Goal: Find specific fact: Find specific fact

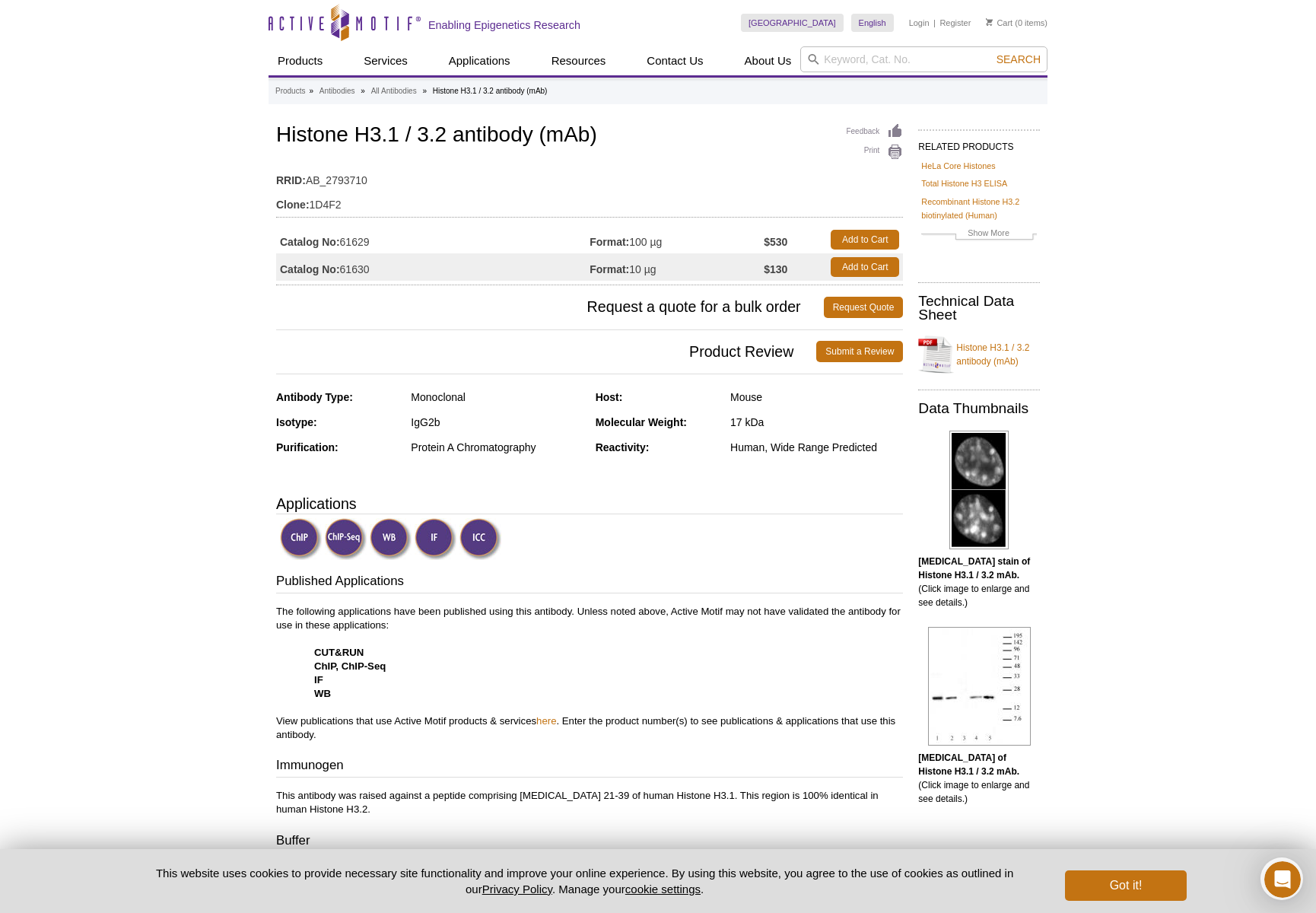
click at [358, 240] on td "Catalog No: 61629" at bounding box center [432, 239] width 314 height 28
copy td "61629"
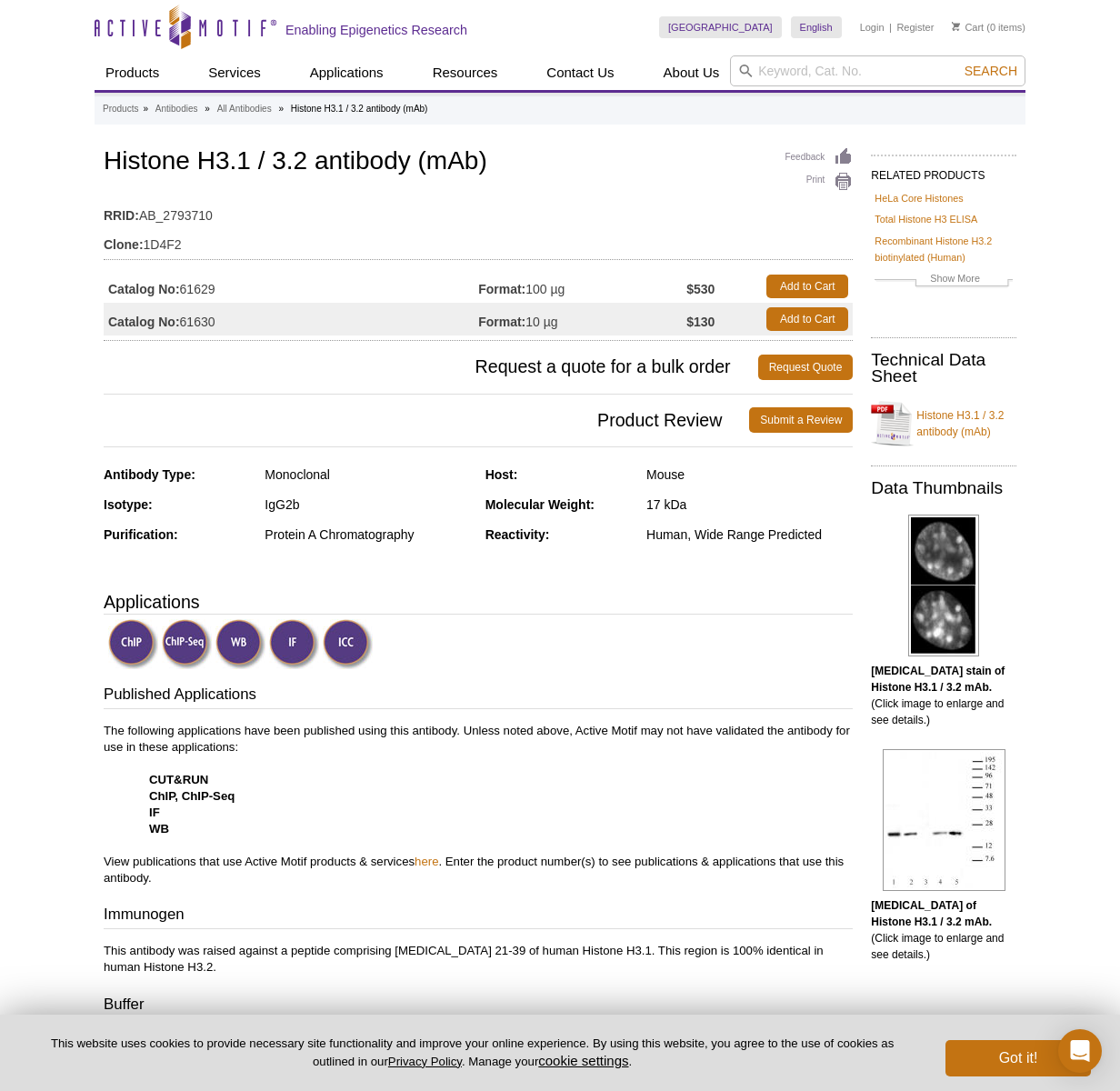
click at [202, 287] on td "Catalog No: 61629" at bounding box center [291, 286] width 375 height 33
copy td "61629"
